Goal: Task Accomplishment & Management: Complete application form

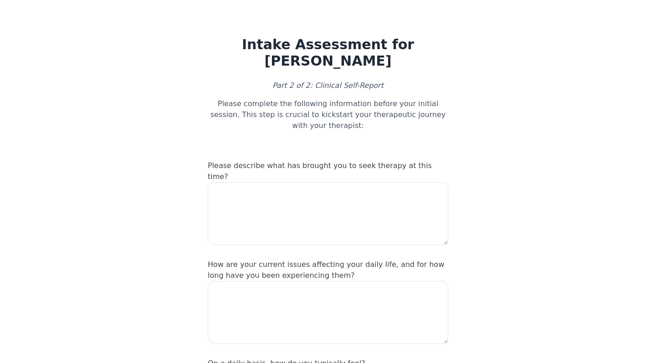
scroll to position [1186, 0]
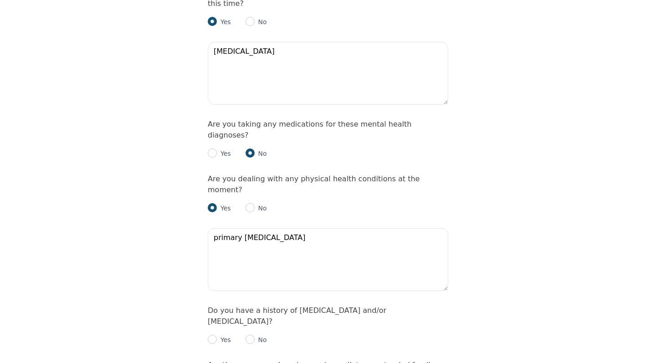
type textarea "primary [MEDICAL_DATA]"
click at [250, 335] on input "radio" at bounding box center [250, 339] width 9 height 9
radio input "true"
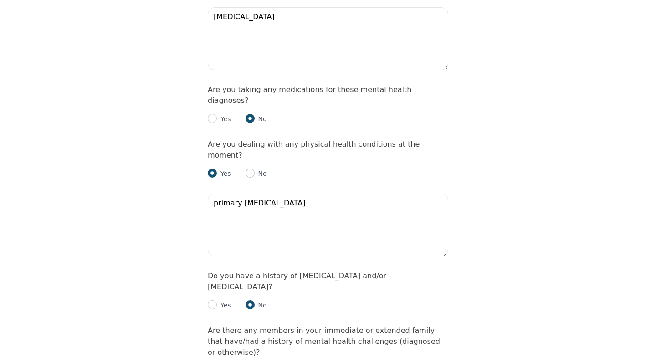
scroll to position [1236, 0]
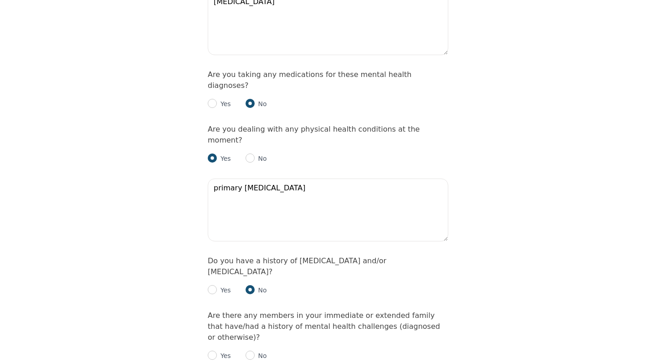
click at [219, 351] on p "Yes" at bounding box center [224, 355] width 14 height 9
click at [213, 351] on input "radio" at bounding box center [212, 355] width 9 height 9
radio input "true"
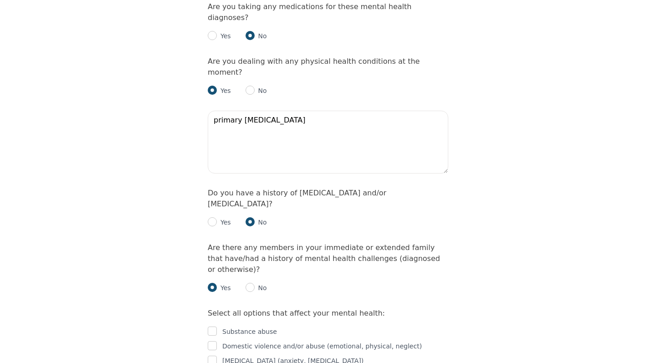
scroll to position [1343, 0]
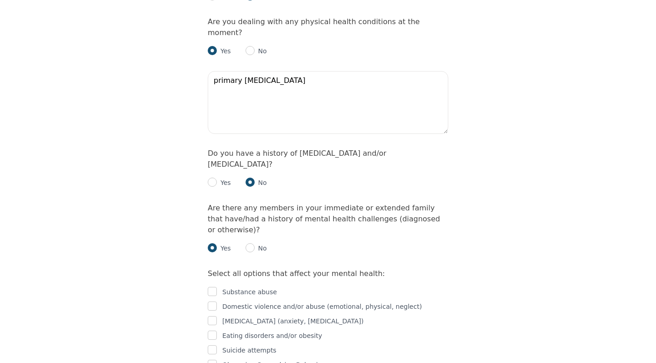
click at [283, 316] on p "[MEDICAL_DATA] (anxiety, [MEDICAL_DATA])" at bounding box center [292, 321] width 141 height 11
click at [213, 316] on input "checkbox" at bounding box center [212, 320] width 9 height 9
checkbox input "true"
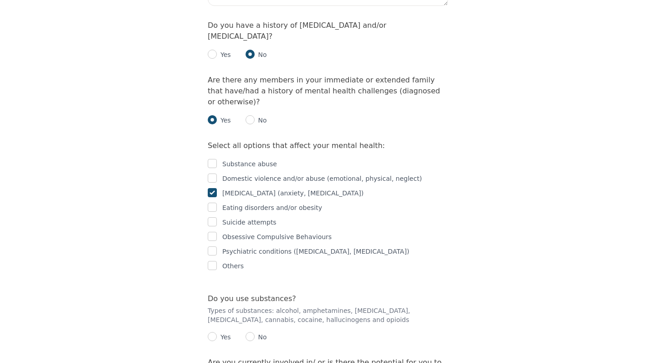
scroll to position [1472, 0]
click at [254, 332] on input "radio" at bounding box center [250, 336] width 9 height 9
radio input "true"
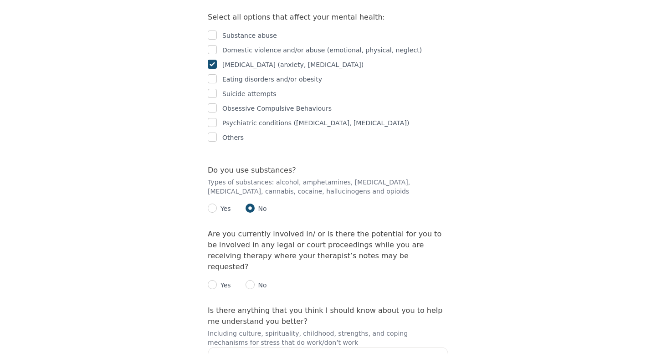
scroll to position [1601, 0]
click at [250, 279] on input "radio" at bounding box center [250, 283] width 9 height 9
radio input "true"
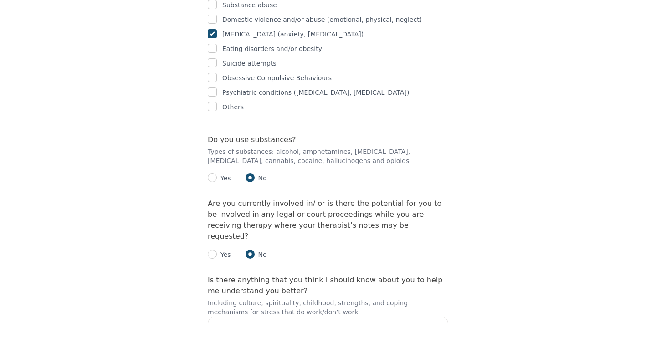
scroll to position [1632, 0]
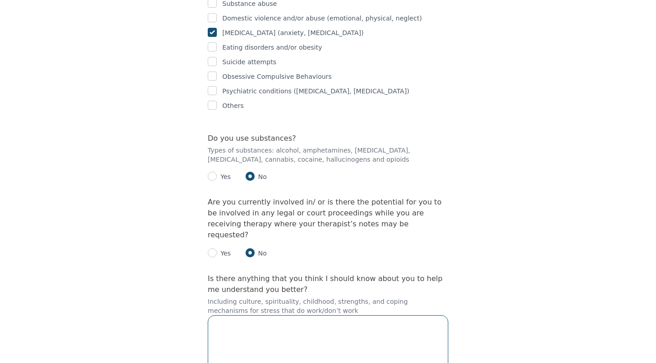
click at [261, 315] on textarea at bounding box center [328, 346] width 241 height 63
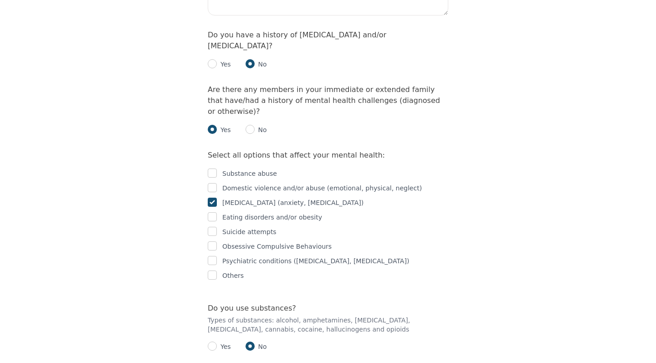
scroll to position [1461, 0]
click at [251, 126] on input "radio" at bounding box center [250, 130] width 9 height 9
radio input "true"
radio input "false"
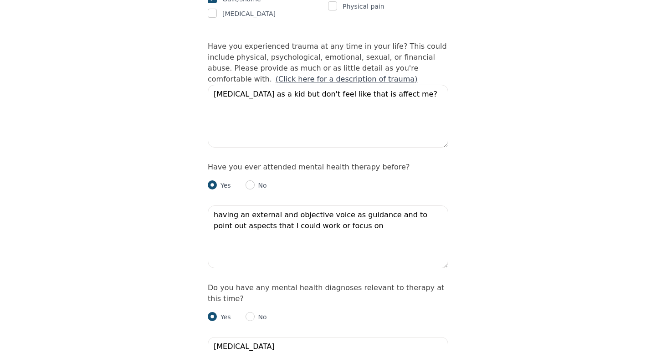
scroll to position [843, 0]
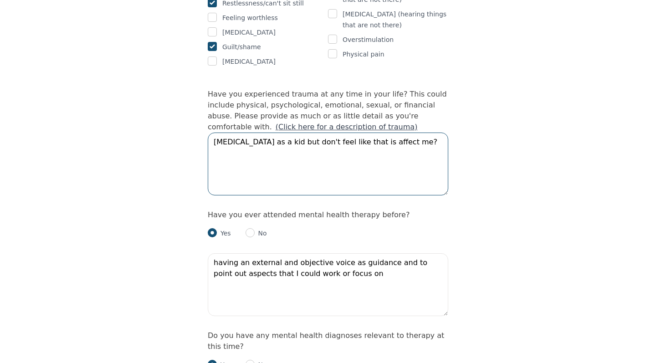
drag, startPoint x: 410, startPoint y: 103, endPoint x: 168, endPoint y: 89, distance: 242.4
click at [168, 89] on div "Intake Assessment for [PERSON_NAME] Part 2 of 2: Clinical Self-Report Please co…" at bounding box center [328, 159] width 656 height 1931
click at [387, 133] on textarea "[MEDICAL_DATA] as a kid but don't feel like that is affect me?" at bounding box center [328, 164] width 241 height 63
drag, startPoint x: 407, startPoint y: 102, endPoint x: 282, endPoint y: 101, distance: 124.9
click at [282, 133] on textarea "[MEDICAL_DATA] as a kid but don't feel like that is affect me?" at bounding box center [328, 164] width 241 height 63
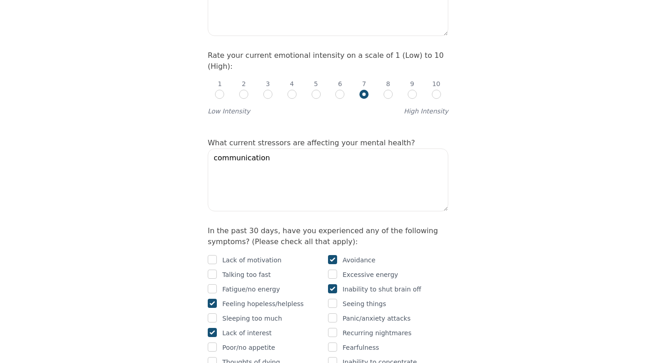
scroll to position [374, 0]
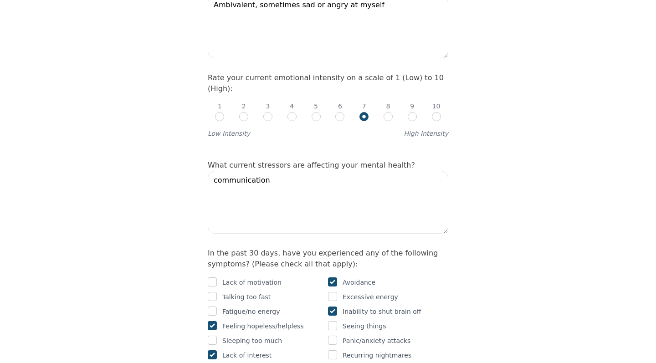
type textarea "[MEDICAL_DATA] as a kid"
click at [268, 171] on textarea "communication" at bounding box center [328, 202] width 241 height 63
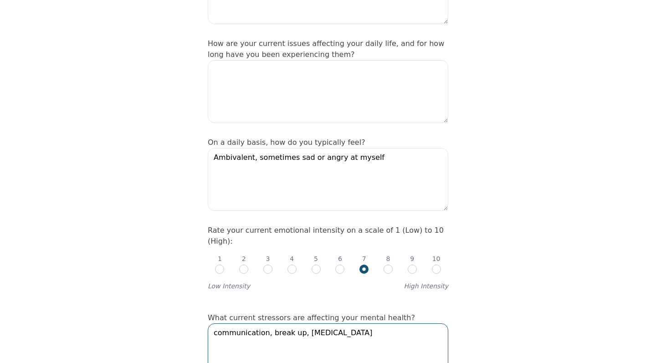
scroll to position [221, 0]
type textarea "communication, break up, [MEDICAL_DATA]"
click at [391, 265] on input "radio" at bounding box center [388, 269] width 9 height 9
radio input "true"
radio input "false"
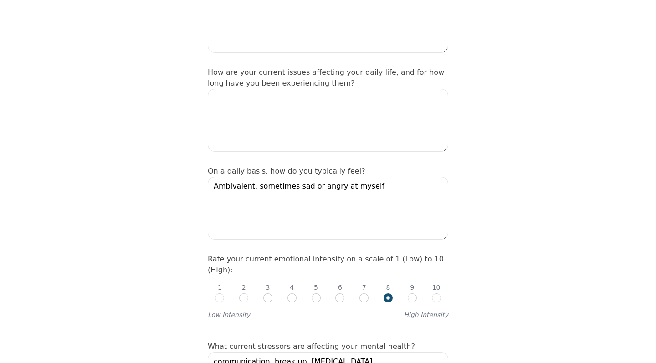
scroll to position [145, 0]
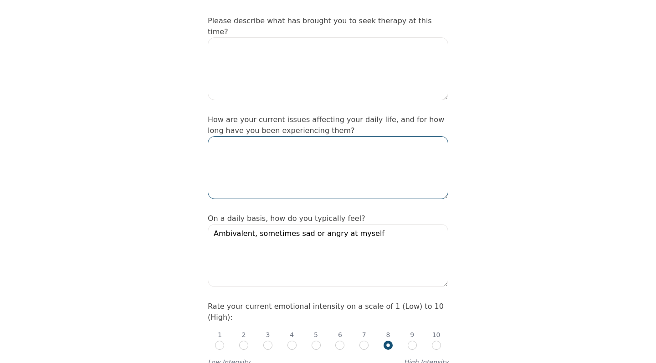
click at [320, 149] on textarea at bounding box center [328, 167] width 241 height 63
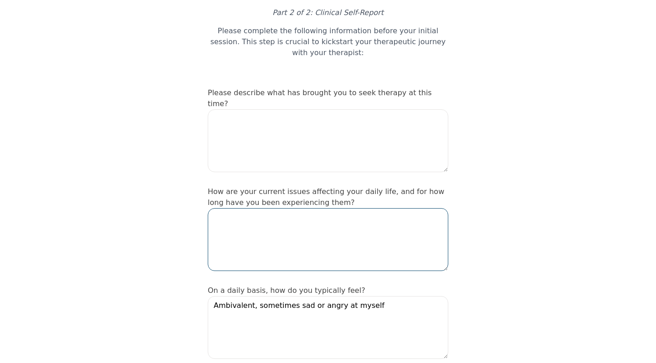
scroll to position [67, 0]
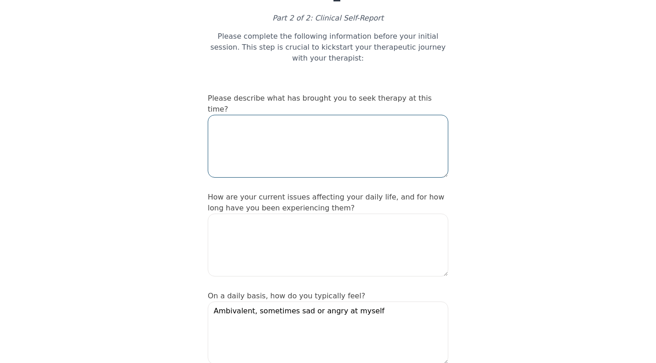
click at [286, 118] on textarea at bounding box center [328, 146] width 241 height 63
click at [398, 115] on textarea "I just went through a breakup that I initiated because" at bounding box center [328, 146] width 241 height 63
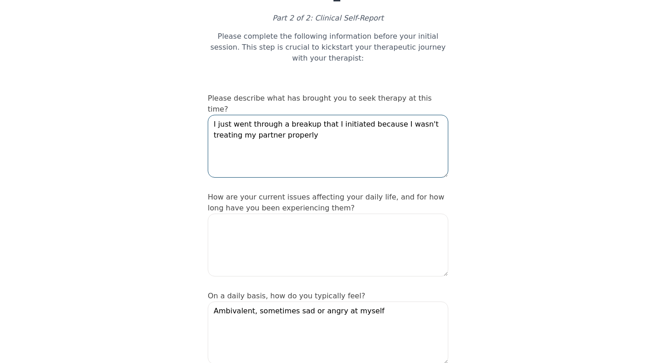
drag, startPoint x: 417, startPoint y: 97, endPoint x: 418, endPoint y: 107, distance: 9.7
click at [418, 115] on textarea "I just went through a breakup that I initiated because I wasn't treating my par…" at bounding box center [328, 146] width 241 height 63
type textarea "I just went through a breakup that I initiated because I wasn't able to priorit…"
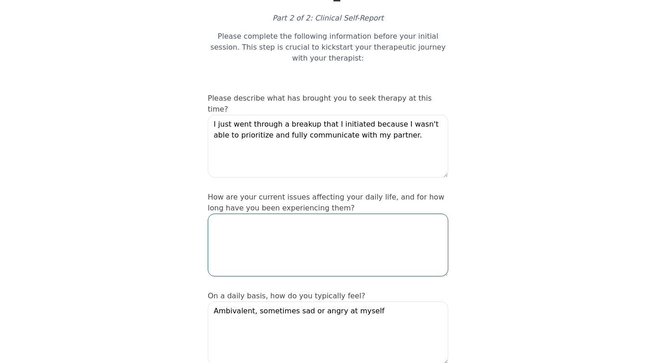
click at [421, 214] on textarea at bounding box center [328, 245] width 241 height 63
type textarea "Y"
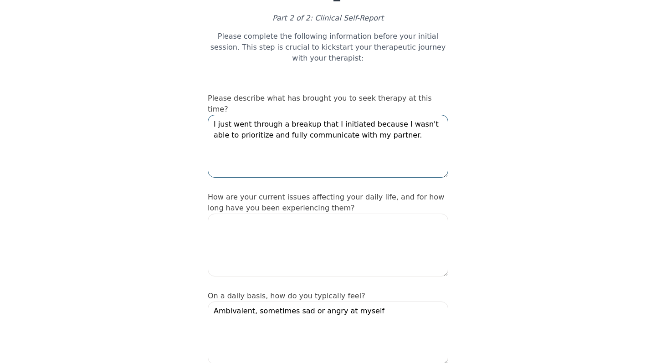
click at [412, 115] on textarea "I just went through a breakup that I initiated because I wasn't able to priorit…" at bounding box center [328, 146] width 241 height 63
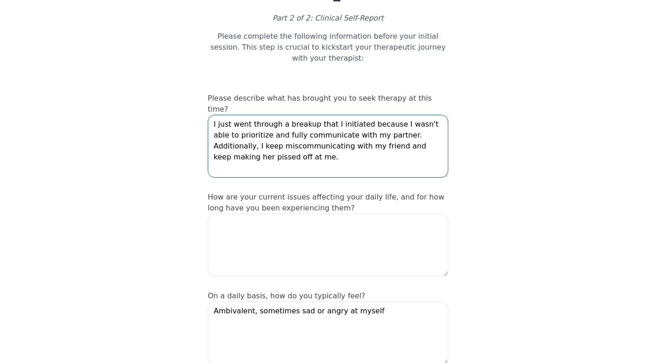
drag, startPoint x: 388, startPoint y: 140, endPoint x: 376, endPoint y: 111, distance: 31.7
click at [376, 115] on textarea "I just went through a breakup that I initiated because I wasn't able to priorit…" at bounding box center [328, 146] width 241 height 63
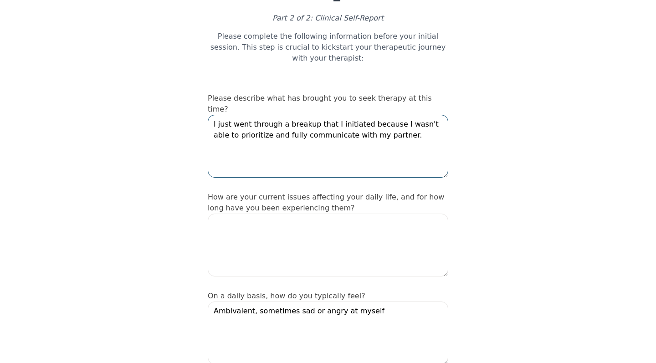
type textarea "I just went through a breakup that I initiated because I wasn't able to priorit…"
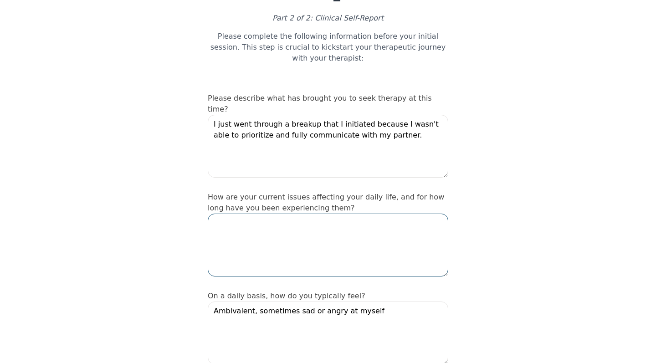
click at [284, 214] on textarea at bounding box center [328, 245] width 241 height 63
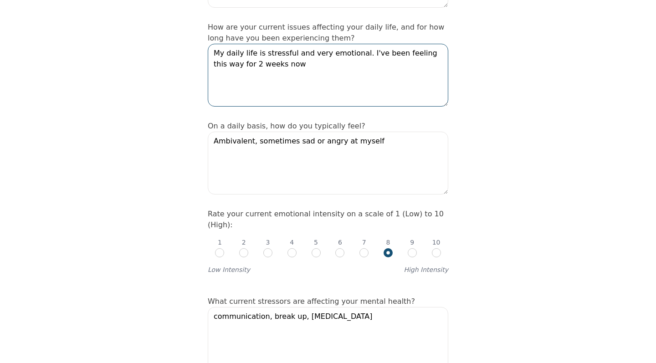
scroll to position [224, 0]
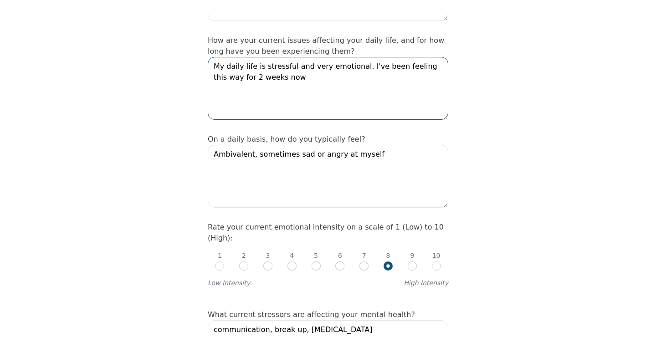
click at [226, 57] on textarea "My daily life is stressful and very emotional. I've been feeling this way for 2…" at bounding box center [328, 88] width 241 height 63
click at [357, 57] on textarea "My daily life is stressful and very emotional. I've been feeling this way for a…" at bounding box center [328, 88] width 241 height 63
click at [340, 57] on textarea "My daily life is stressful and very emotional. I've been feeling this way for a…" at bounding box center [328, 88] width 241 height 63
click at [358, 57] on textarea "My daily life is stressful and very emotional. I've been feeling this way for a…" at bounding box center [328, 88] width 241 height 63
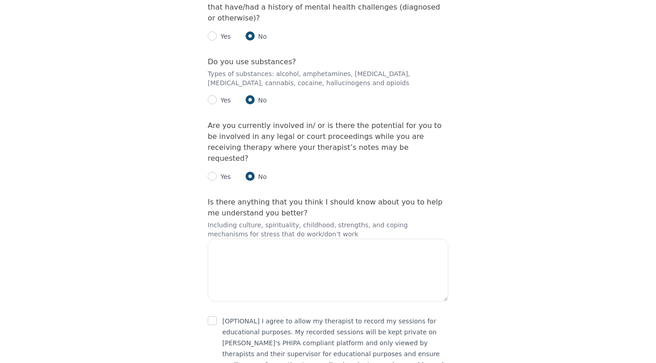
scroll to position [1555, 0]
type textarea "My daily life is stressful and very emotional. I also feel like I don't know wh…"
click at [262, 239] on textarea at bounding box center [328, 270] width 241 height 63
click at [286, 239] on textarea "I get very defensive and angry" at bounding box center [328, 270] width 241 height 63
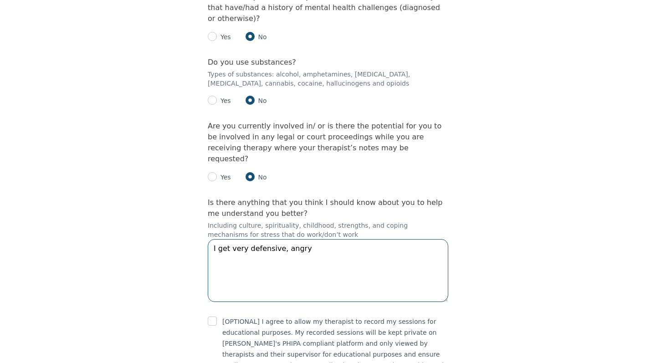
click at [325, 239] on textarea "I get very defensive, angry" at bounding box center [328, 270] width 241 height 63
type textarea "I get very defensive, angry or just shut down my emotions when dealing with tou…"
